Goal: Navigation & Orientation: Find specific page/section

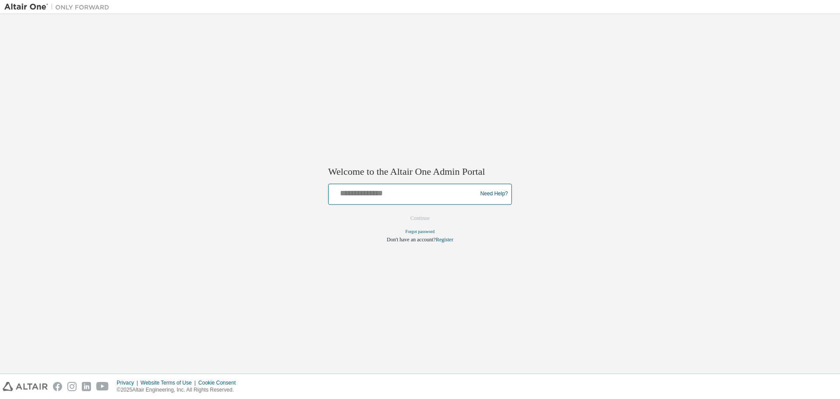
click at [390, 190] on input "text" at bounding box center [404, 192] width 144 height 13
type input "**********"
click at [424, 221] on button "Continue" at bounding box center [420, 217] width 38 height 13
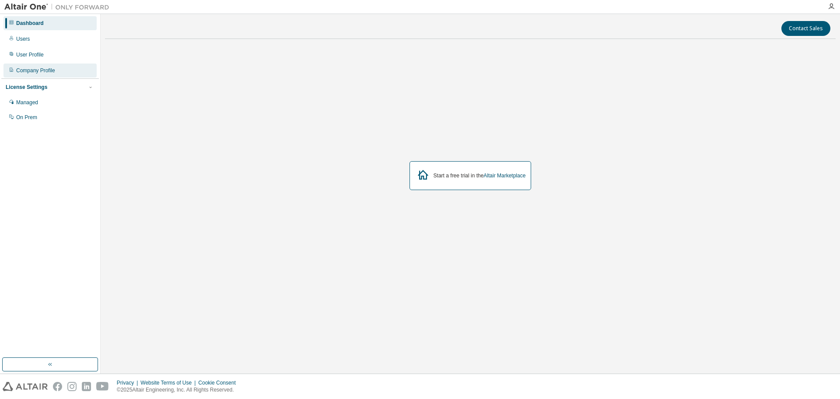
click at [31, 70] on div "Company Profile" at bounding box center [35, 70] width 39 height 7
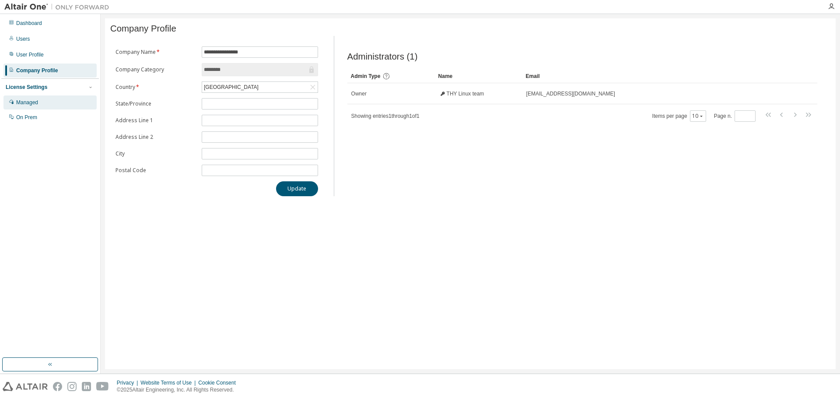
click at [36, 101] on div "Managed" at bounding box center [27, 102] width 22 height 7
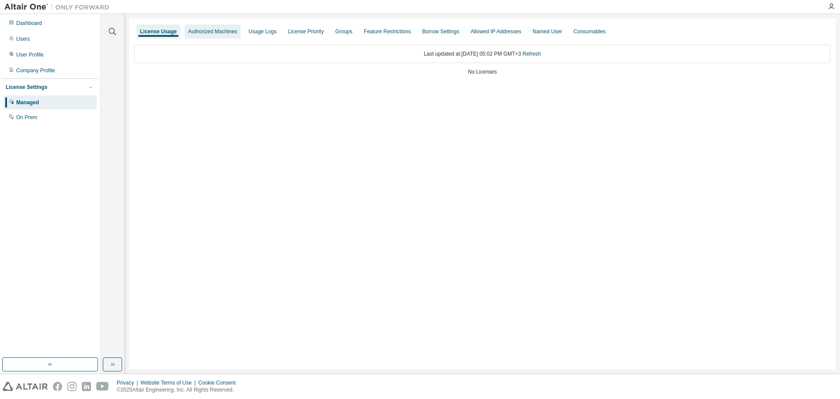
click at [218, 31] on div "Authorized Machines" at bounding box center [212, 31] width 49 height 7
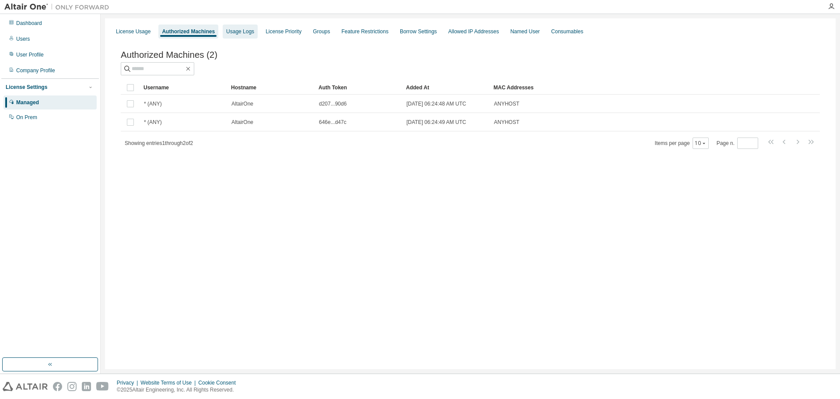
click at [242, 28] on div "Usage Logs" at bounding box center [240, 32] width 35 height 14
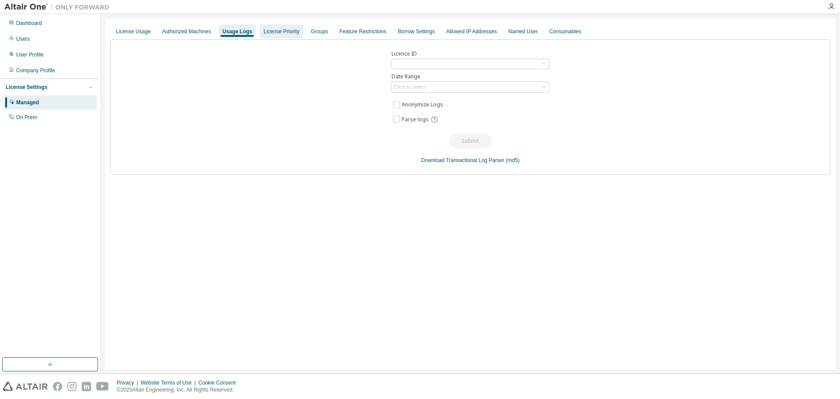
click at [276, 35] on div "License Priority" at bounding box center [281, 31] width 36 height 7
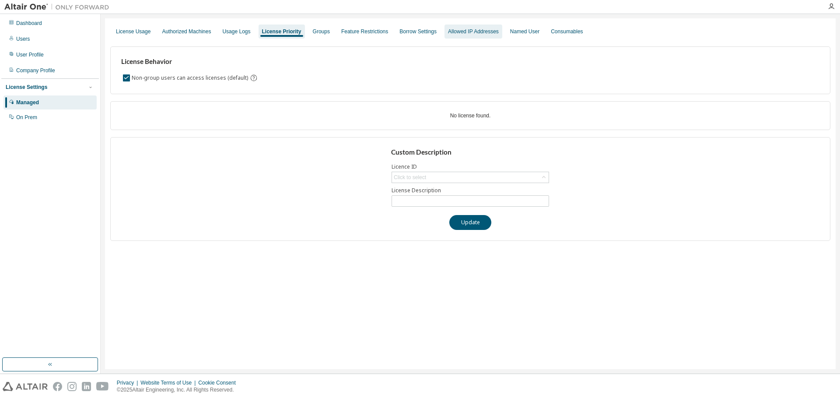
click at [463, 34] on div "Allowed IP Addresses" at bounding box center [473, 31] width 51 height 7
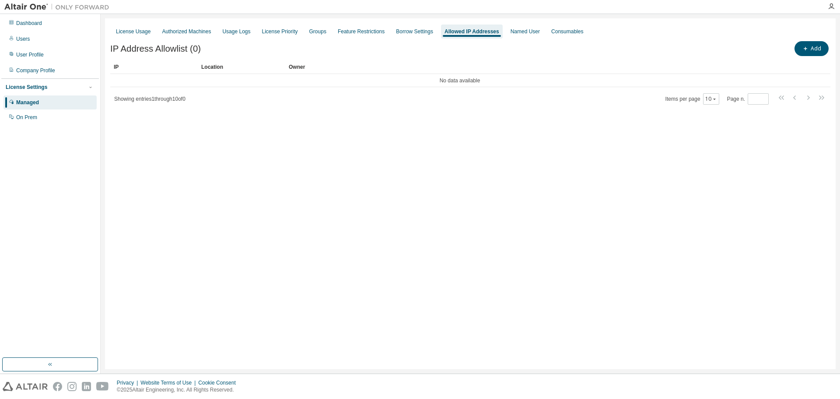
click at [523, 39] on div "License Usage Authorized Machines Usage Logs License Priority Groups Feature Re…" at bounding box center [470, 32] width 720 height 16
click at [527, 34] on div "Named User" at bounding box center [525, 31] width 29 height 7
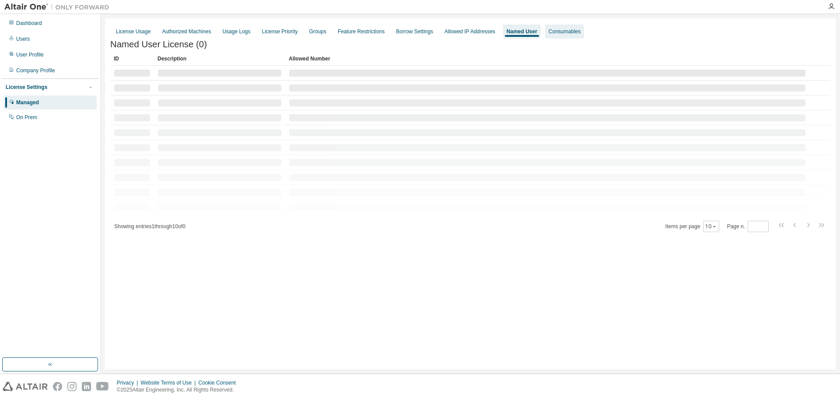
click at [557, 33] on div "Consumables" at bounding box center [565, 31] width 32 height 7
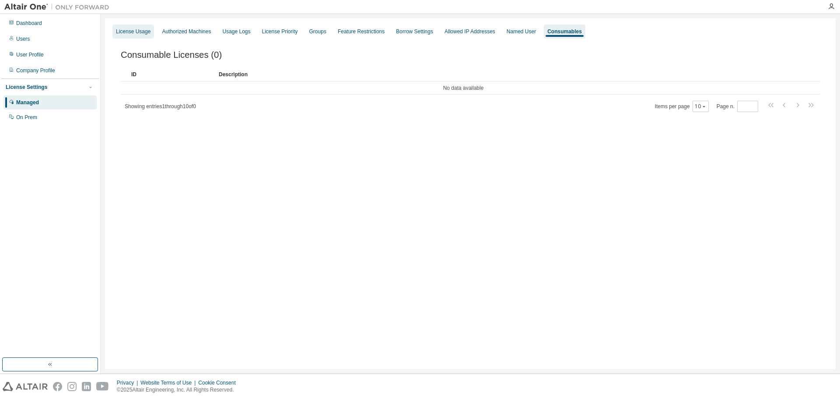
click at [137, 33] on div "License Usage" at bounding box center [133, 31] width 35 height 7
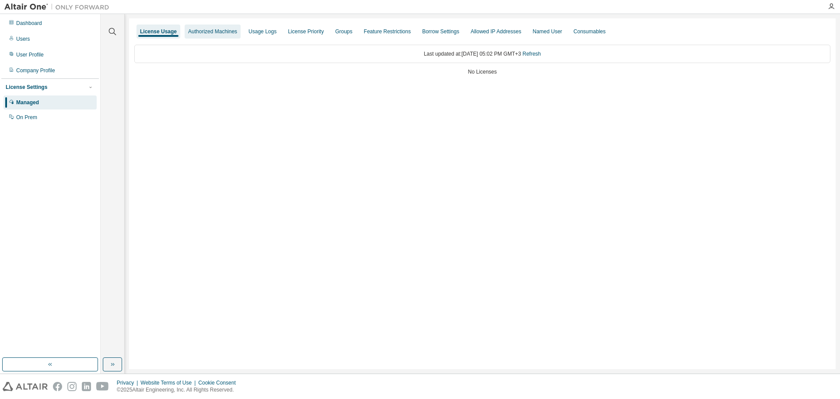
click at [204, 31] on div "Authorized Machines" at bounding box center [212, 31] width 49 height 7
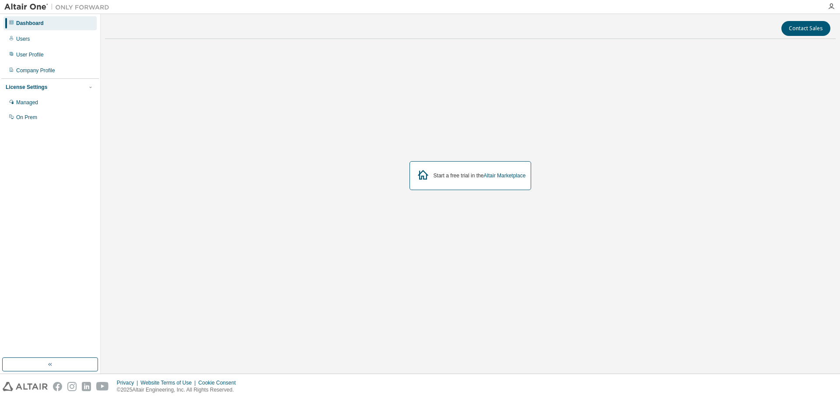
click at [469, 175] on div "Start a free trial in the Altair Marketplace" at bounding box center [480, 175] width 92 height 7
click at [50, 366] on icon "button" at bounding box center [50, 364] width 7 height 7
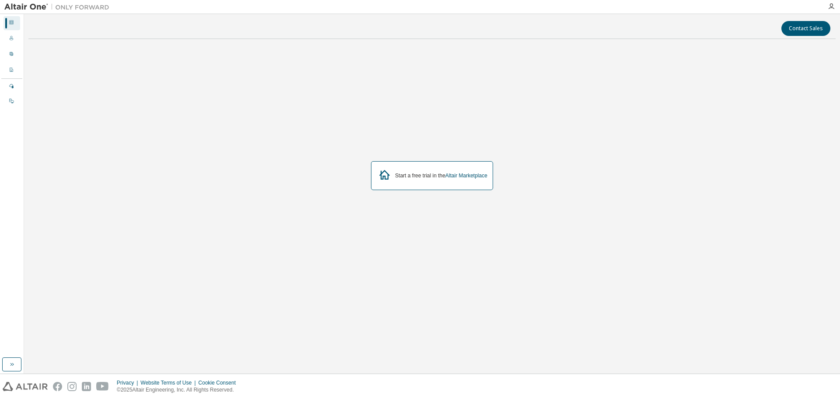
click at [25, 362] on div "Contact Sales Start a free trial in the Altair Marketplace" at bounding box center [432, 193] width 816 height 359
click at [9, 364] on icon "button" at bounding box center [11, 364] width 7 height 7
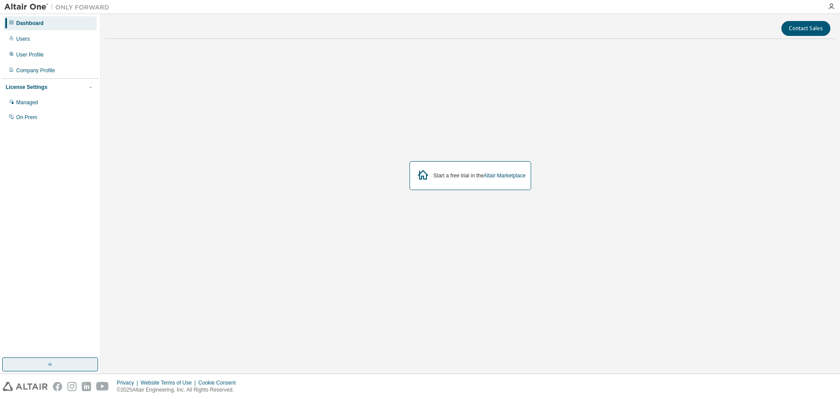
click at [21, 2] on div at bounding box center [57, 7] width 114 height 14
click at [20, 5] on img at bounding box center [58, 7] width 109 height 9
click at [27, 37] on div "Users" at bounding box center [23, 38] width 14 height 7
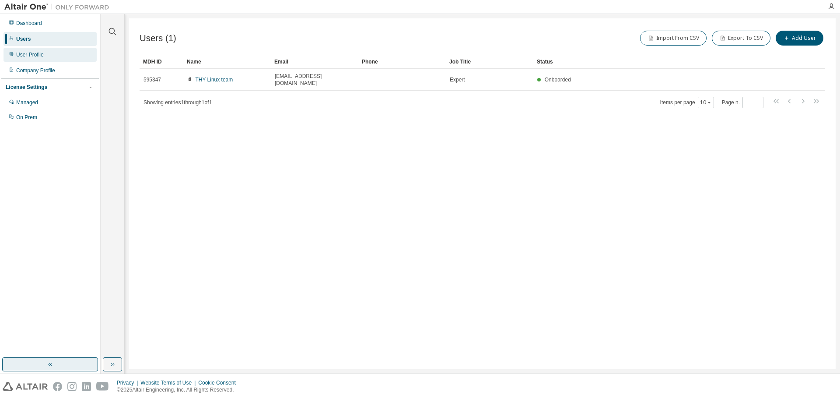
click at [34, 57] on div "User Profile" at bounding box center [30, 54] width 28 height 7
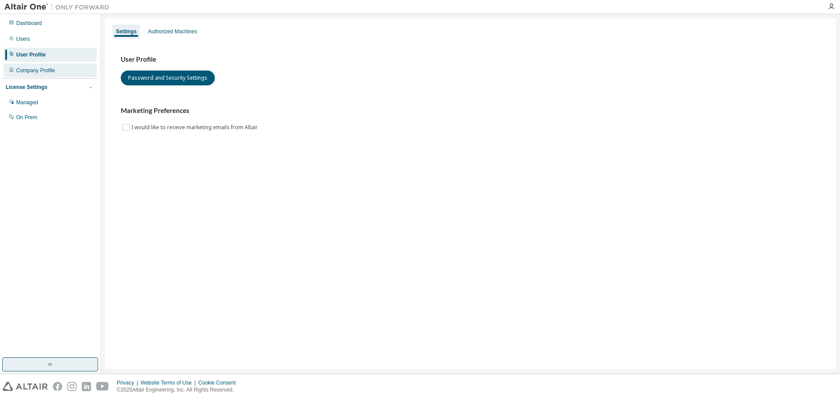
click at [46, 73] on div "Company Profile" at bounding box center [35, 70] width 39 height 7
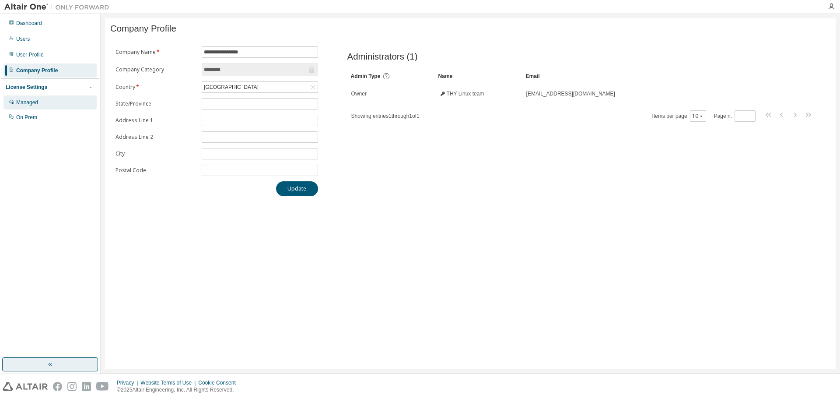
click at [39, 104] on div "Managed" at bounding box center [50, 102] width 93 height 14
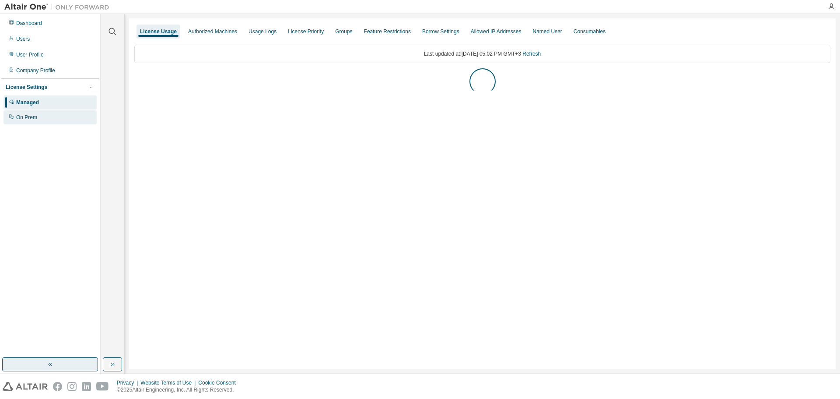
click at [37, 116] on div "On Prem" at bounding box center [50, 117] width 93 height 14
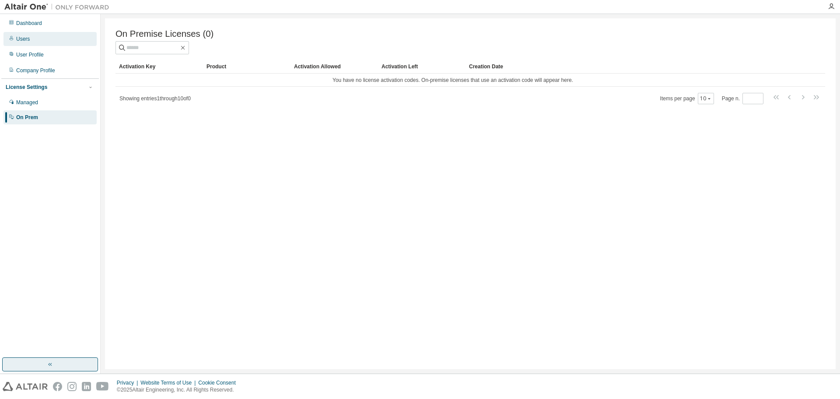
click at [25, 32] on div "Users" at bounding box center [50, 39] width 93 height 14
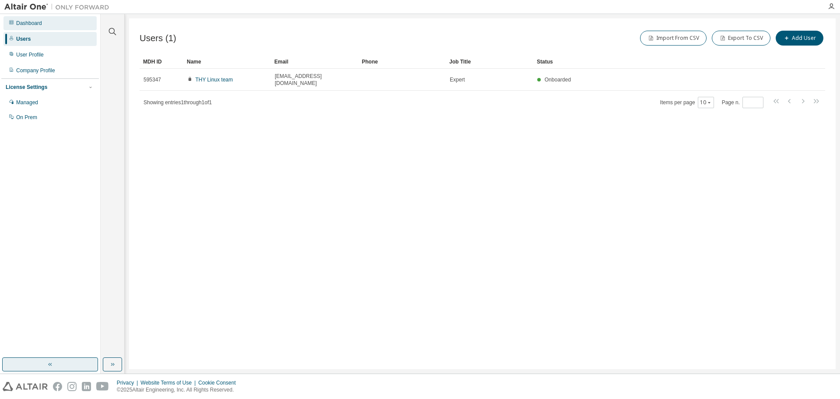
click at [49, 23] on div "Dashboard" at bounding box center [50, 23] width 93 height 14
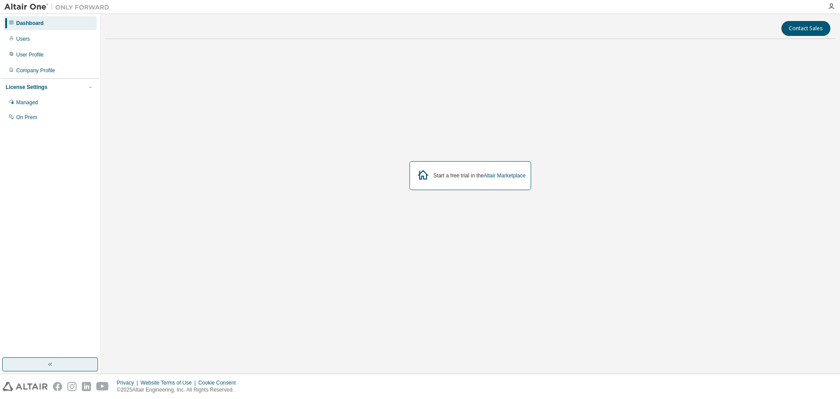
click at [81, 9] on img at bounding box center [58, 7] width 109 height 9
